Goal: Information Seeking & Learning: Find specific fact

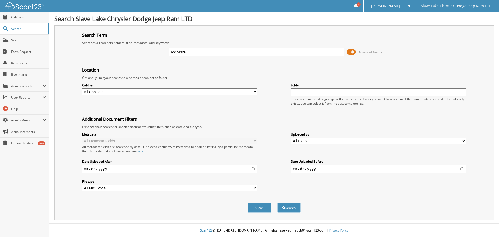
type input "rec74926"
click at [277, 203] on button "Search" at bounding box center [288, 208] width 23 height 10
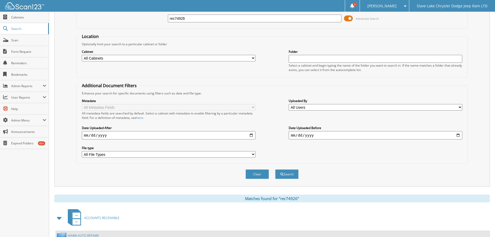
scroll to position [83, 0]
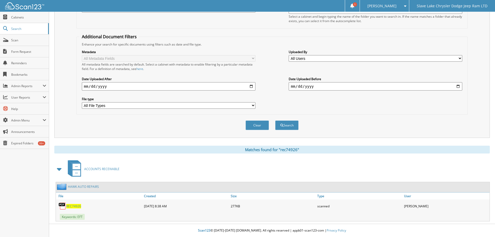
click at [75, 207] on span "REC74926" at bounding box center [73, 206] width 15 height 4
click at [262, 123] on button "Clear" at bounding box center [257, 125] width 23 height 10
